Goal: Understand process/instructions

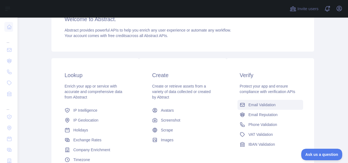
click at [271, 105] on span "Email Validation" at bounding box center [261, 104] width 27 height 5
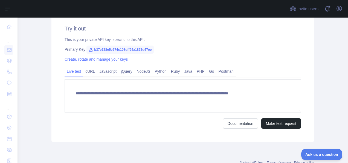
scroll to position [213, 0]
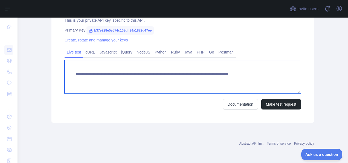
click at [102, 76] on textarea "**********" at bounding box center [183, 76] width 236 height 33
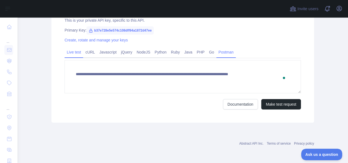
click at [224, 52] on link "Postman" at bounding box center [225, 52] width 19 height 9
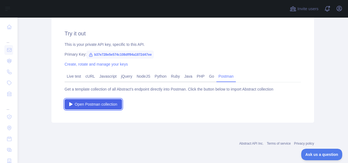
click at [110, 103] on span "Open Postman collection" at bounding box center [96, 103] width 43 height 5
click at [104, 106] on span "Open Postman collection" at bounding box center [96, 103] width 43 height 5
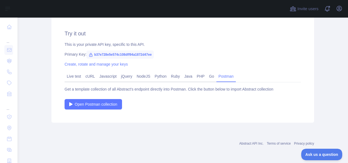
click at [127, 54] on span "b37e728e5e574c108dff94a1872d47ee" at bounding box center [119, 54] width 67 height 8
click at [74, 77] on link "Live test" at bounding box center [74, 76] width 19 height 9
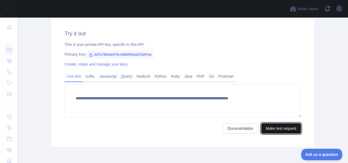
click at [280, 129] on button "Make test request" at bounding box center [281, 128] width 40 height 10
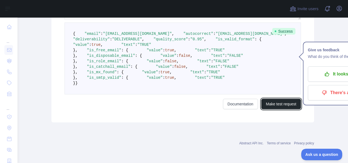
scroll to position [230, 0]
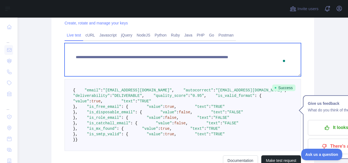
drag, startPoint x: 81, startPoint y: 58, endPoint x: 294, endPoint y: 58, distance: 213.7
click at [294, 58] on textarea "**********" at bounding box center [183, 59] width 236 height 33
